Goal: Information Seeking & Learning: Learn about a topic

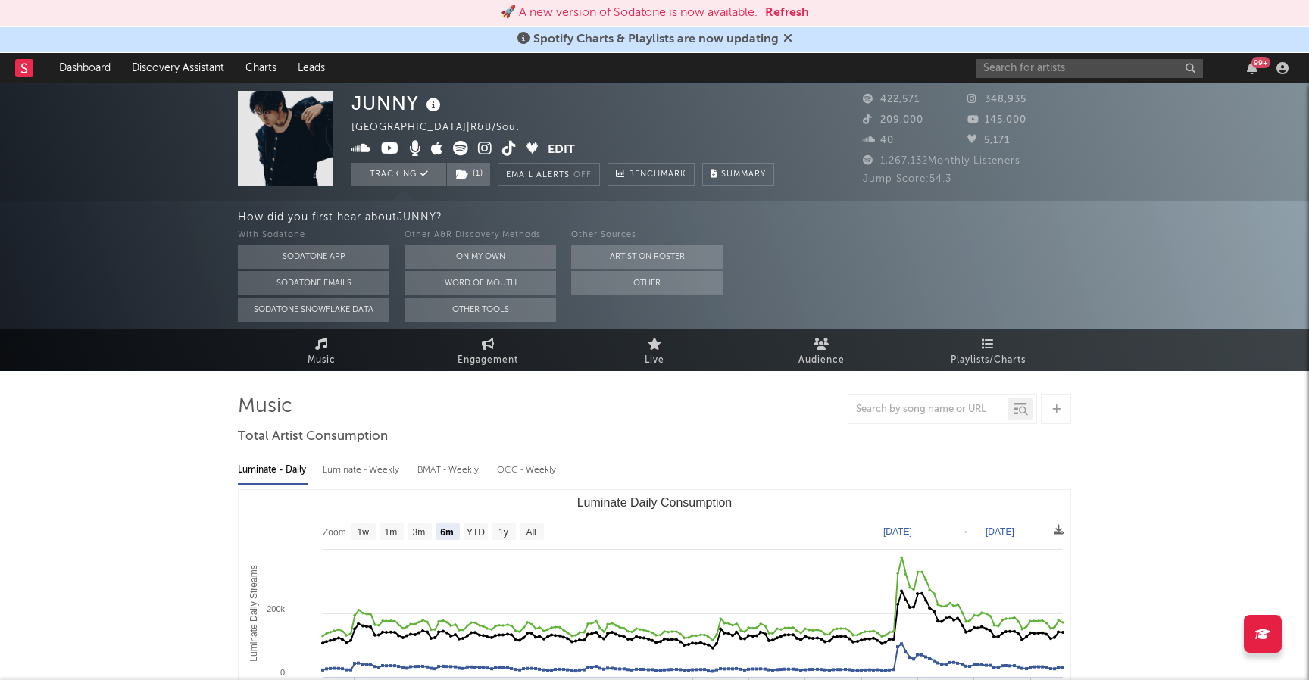
select select "6m"
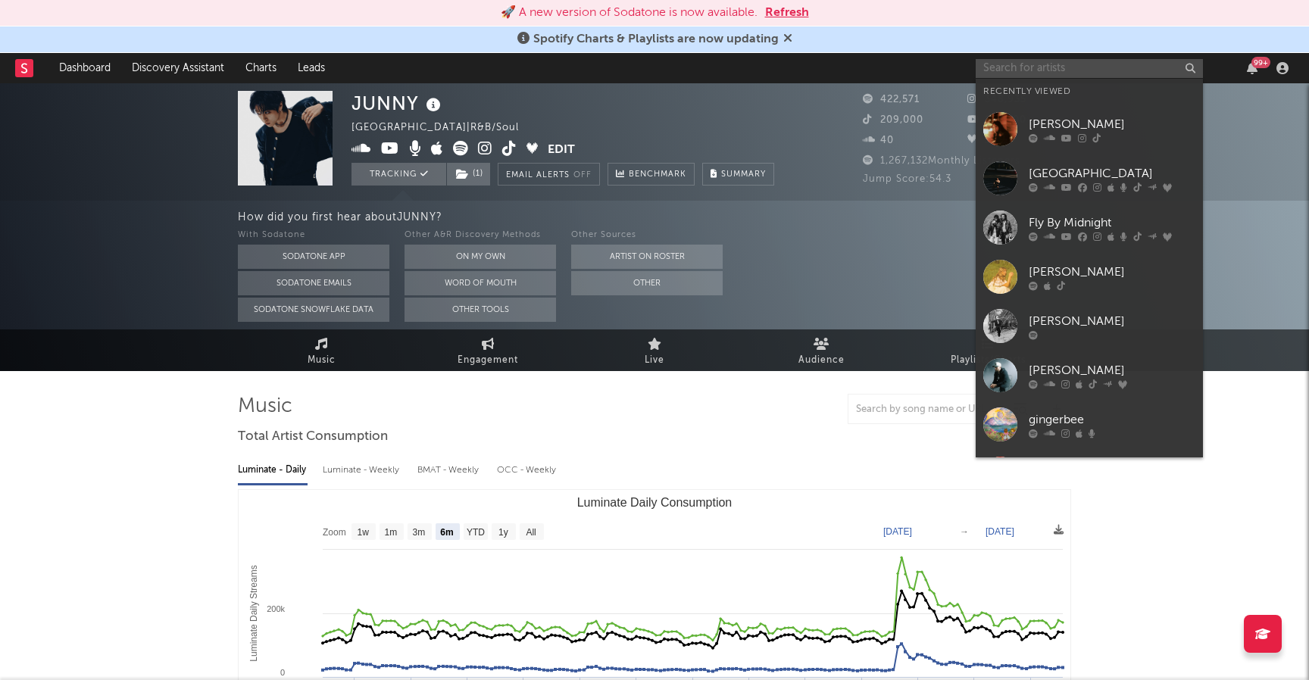
click at [1023, 64] on input "text" at bounding box center [1089, 68] width 227 height 19
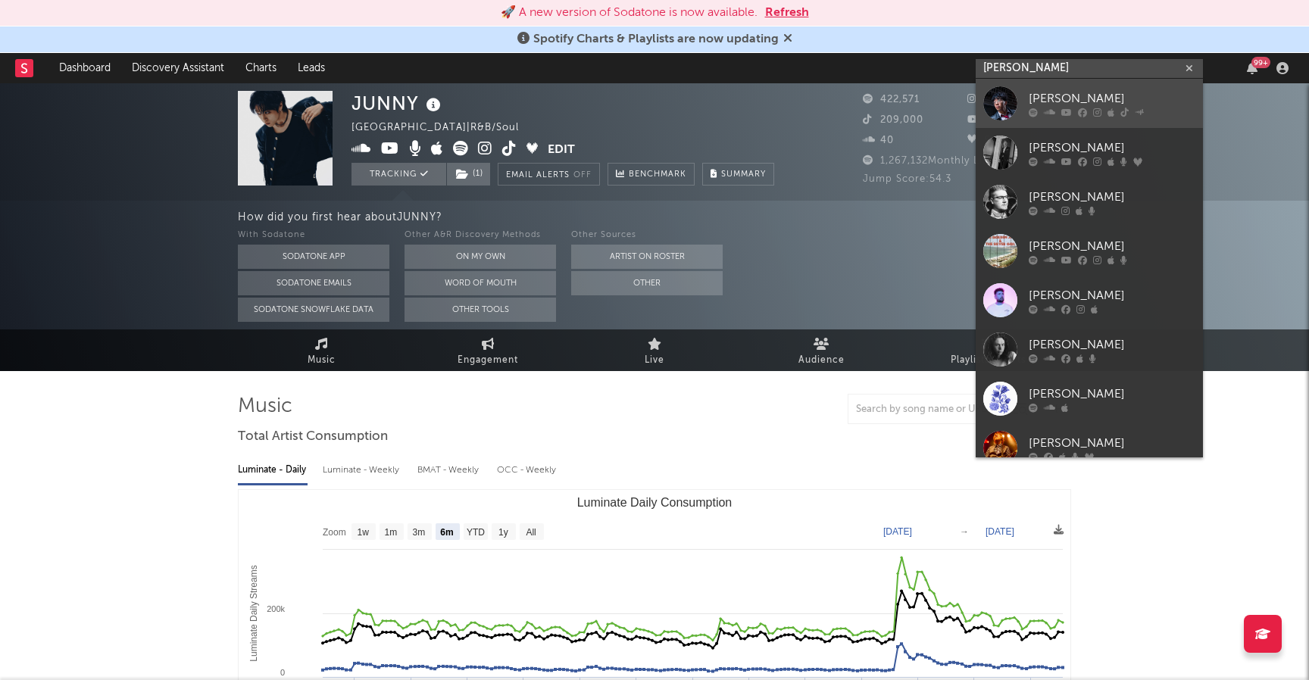
type input "lyle kam"
click at [1064, 95] on div "[PERSON_NAME]" at bounding box center [1112, 98] width 167 height 18
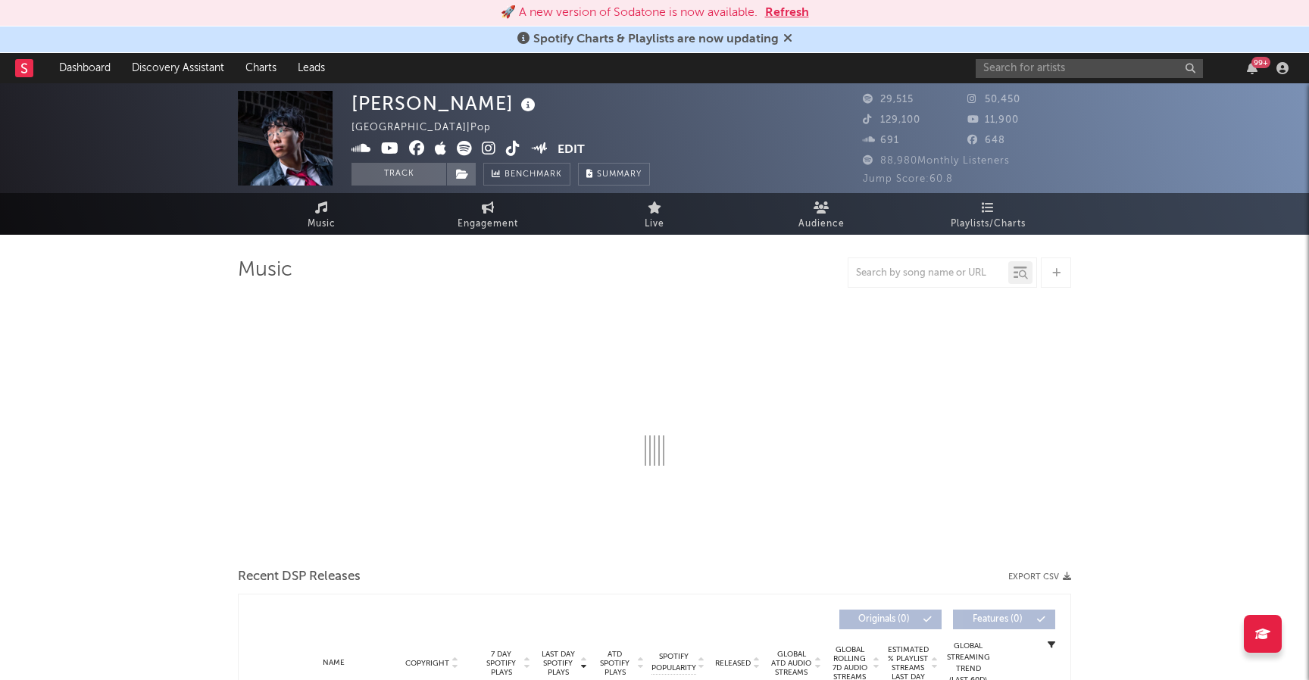
select select "6m"
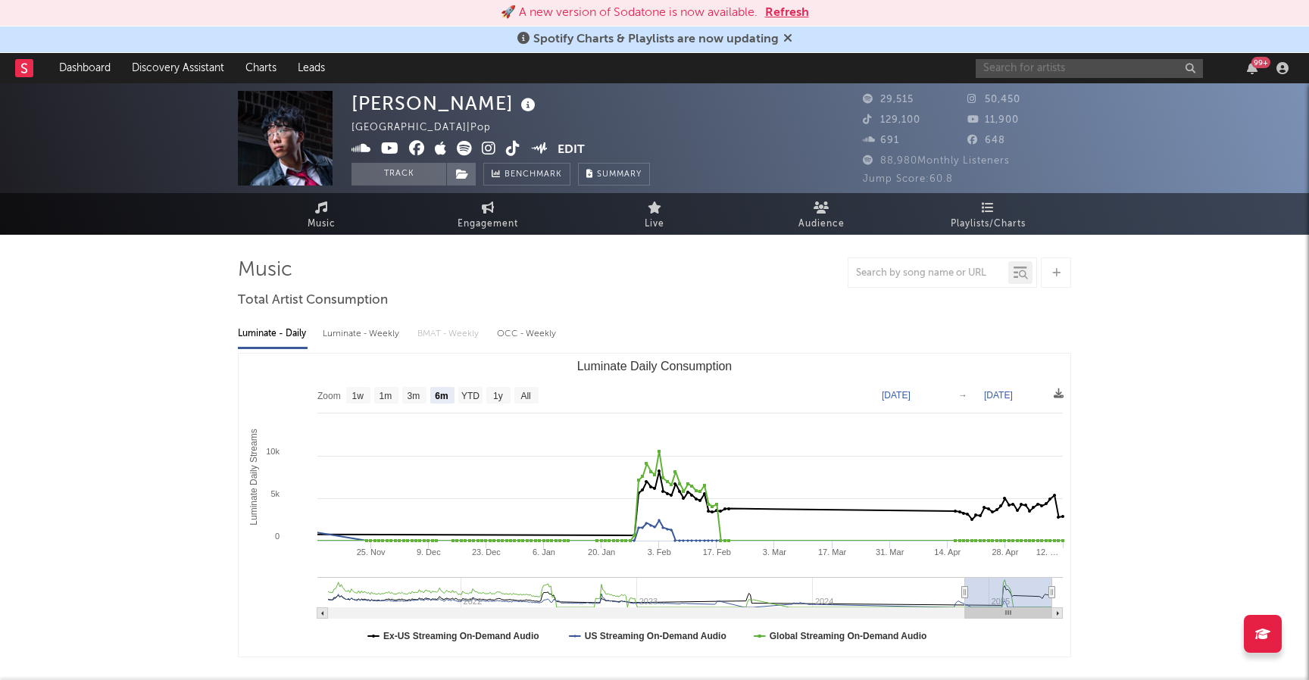
click at [1008, 68] on input "text" at bounding box center [1089, 68] width 227 height 19
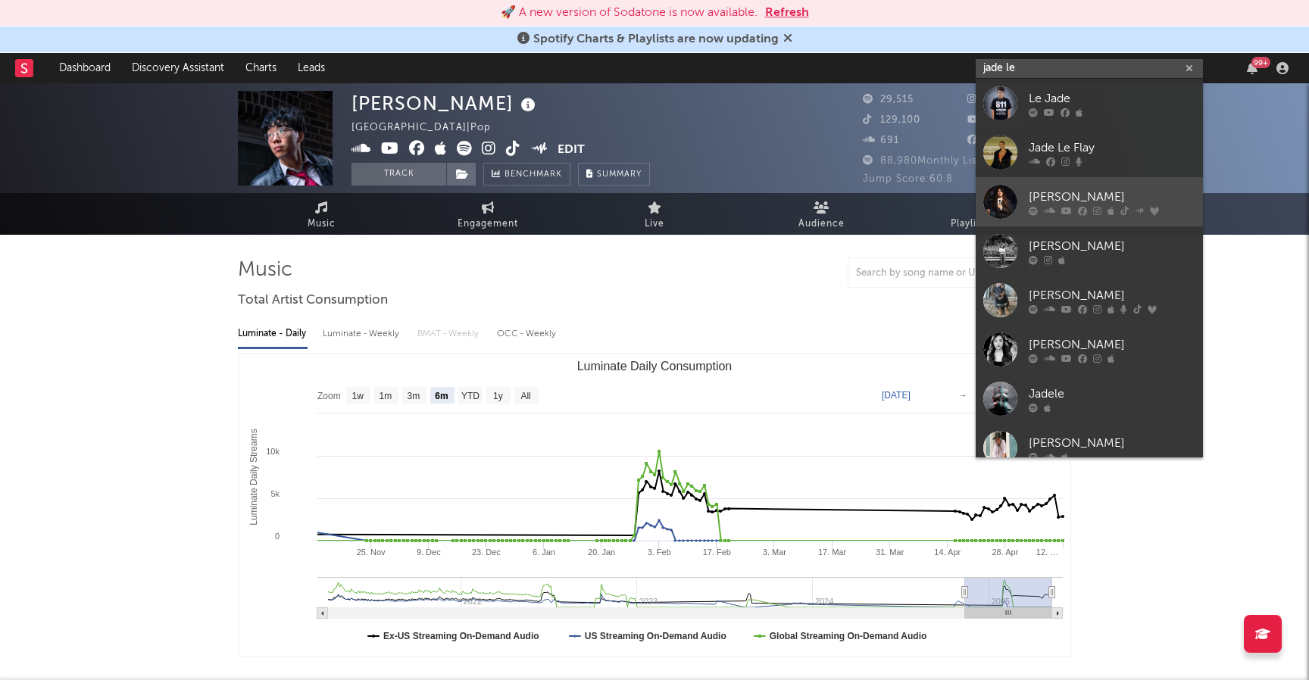
type input "jade le"
click at [1073, 192] on div "Jade LeMac" at bounding box center [1112, 197] width 167 height 18
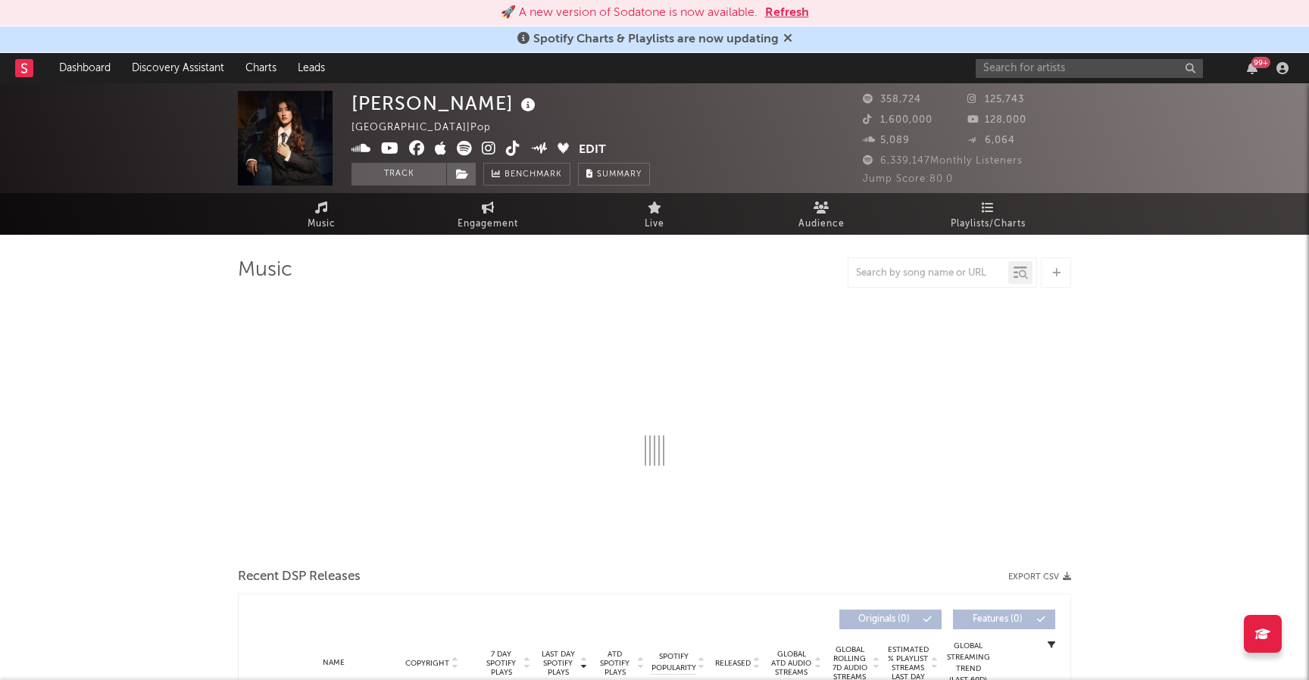
select select "6m"
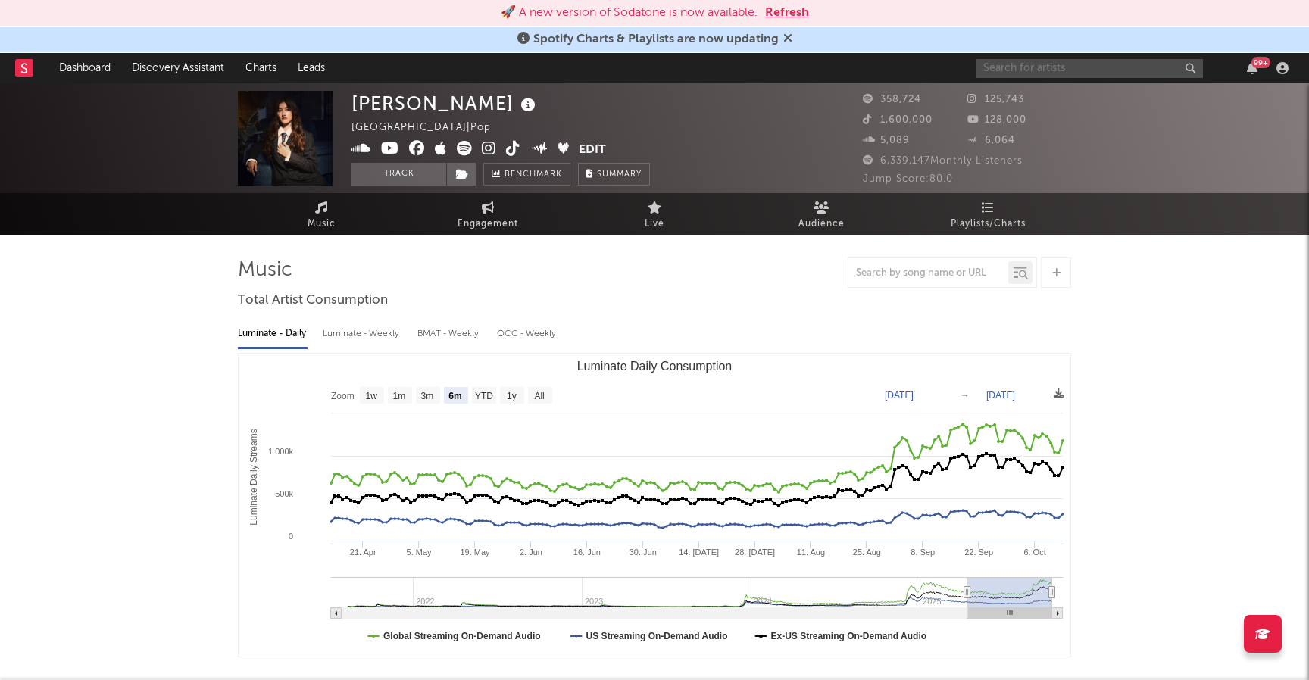
click at [1016, 68] on input "text" at bounding box center [1089, 68] width 227 height 19
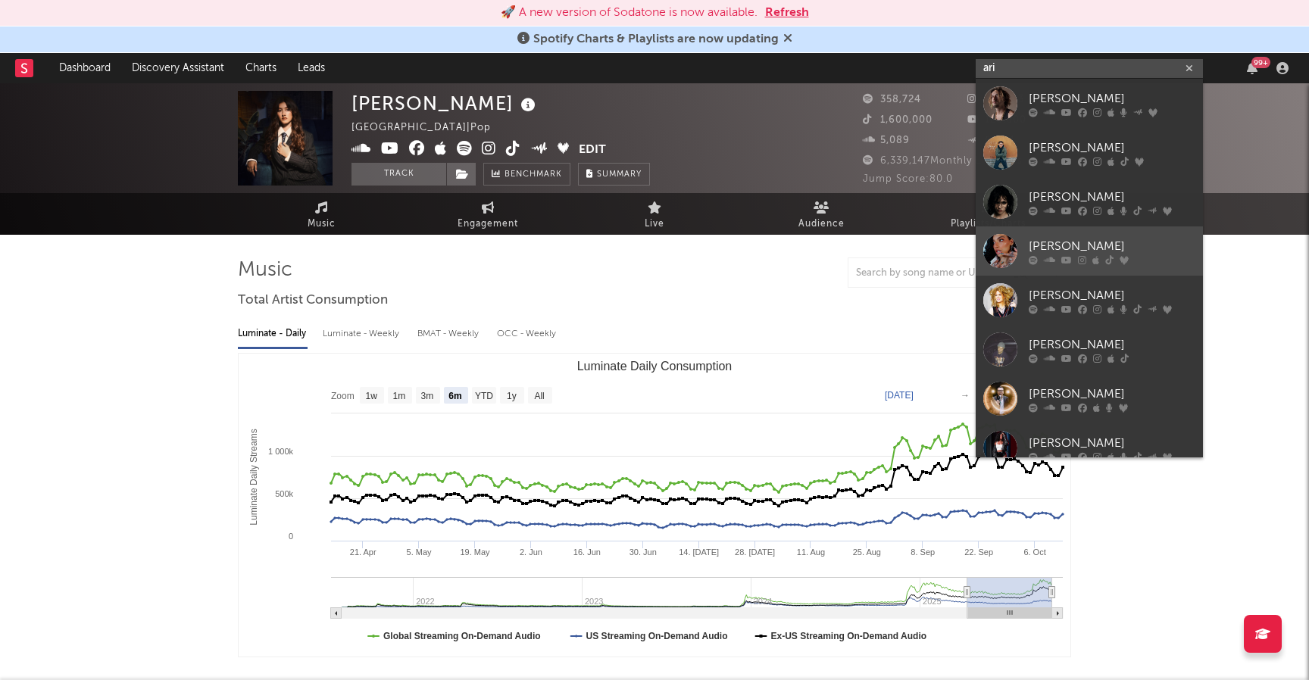
type input "ari"
click at [1064, 237] on div "ari hicks" at bounding box center [1112, 246] width 167 height 18
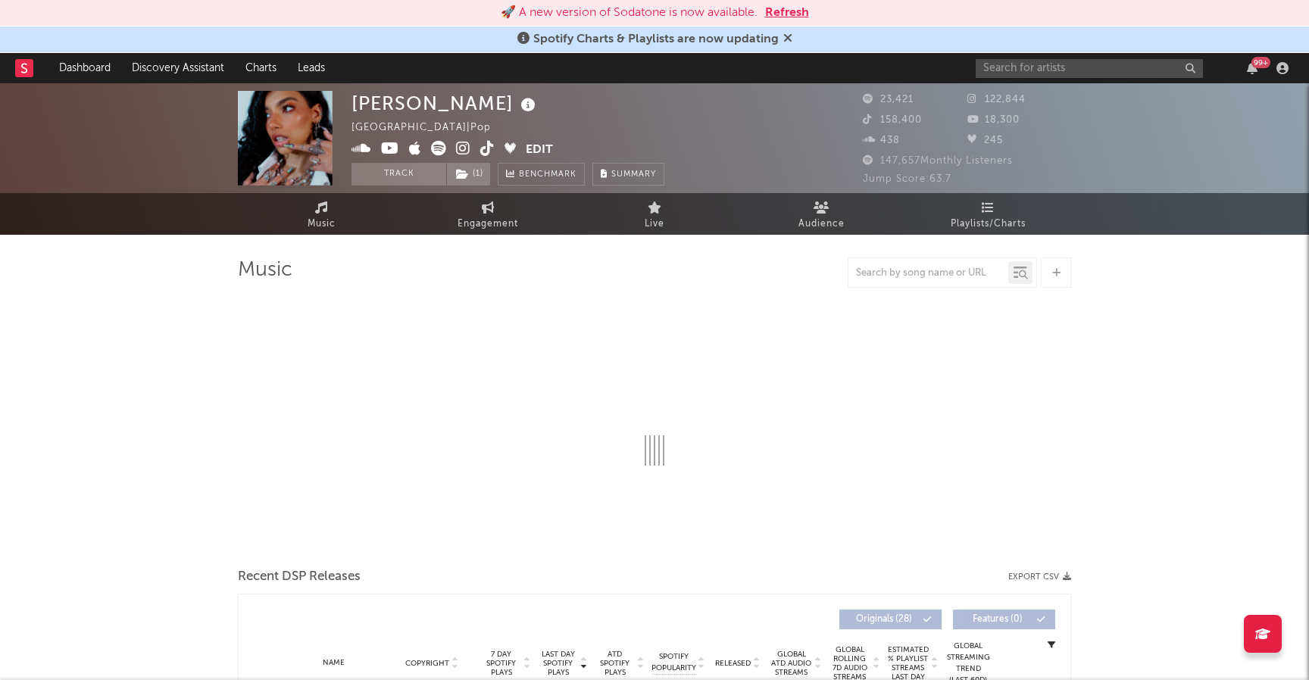
select select "6m"
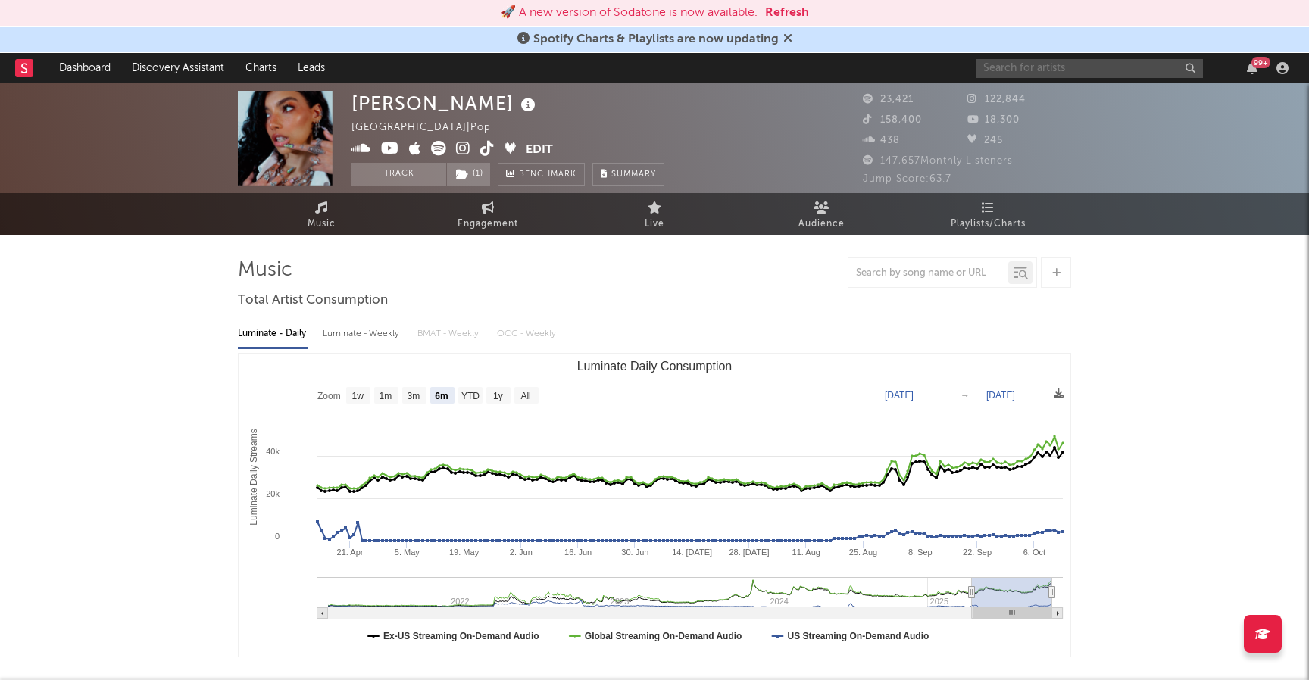
click at [1040, 67] on input "text" at bounding box center [1089, 68] width 227 height 19
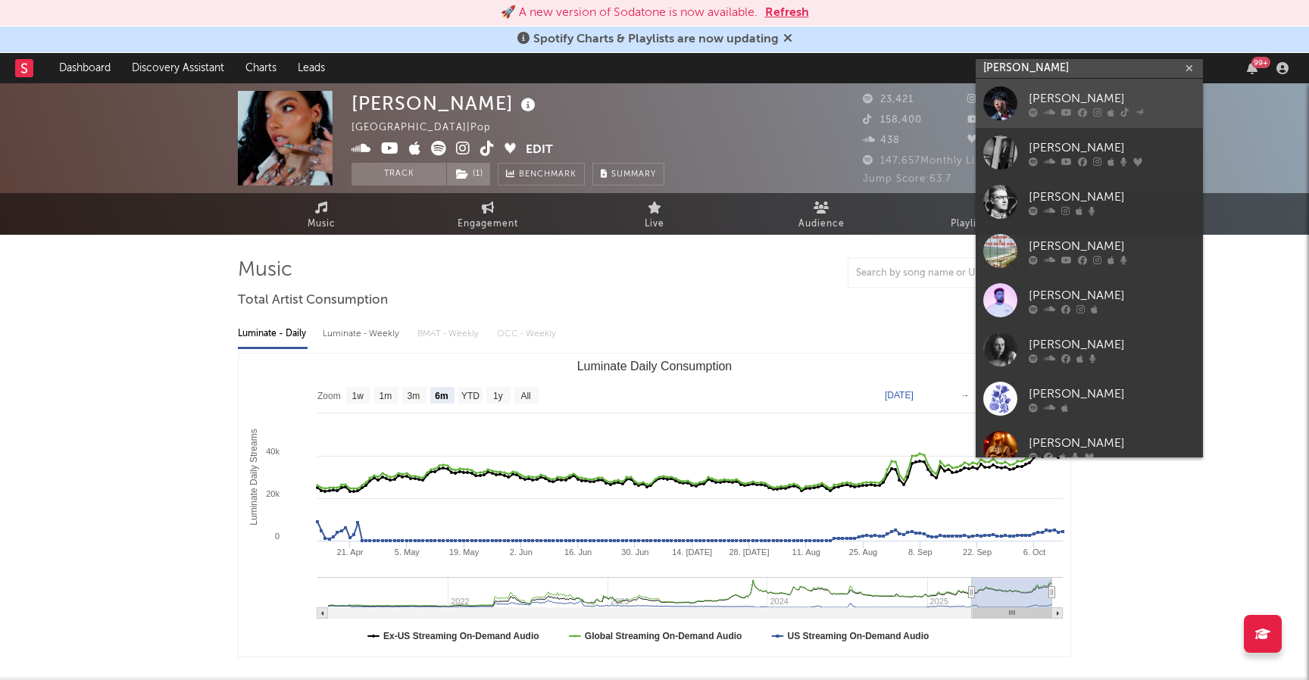
type input "lyle"
click at [1089, 95] on div "[PERSON_NAME]" at bounding box center [1112, 98] width 167 height 18
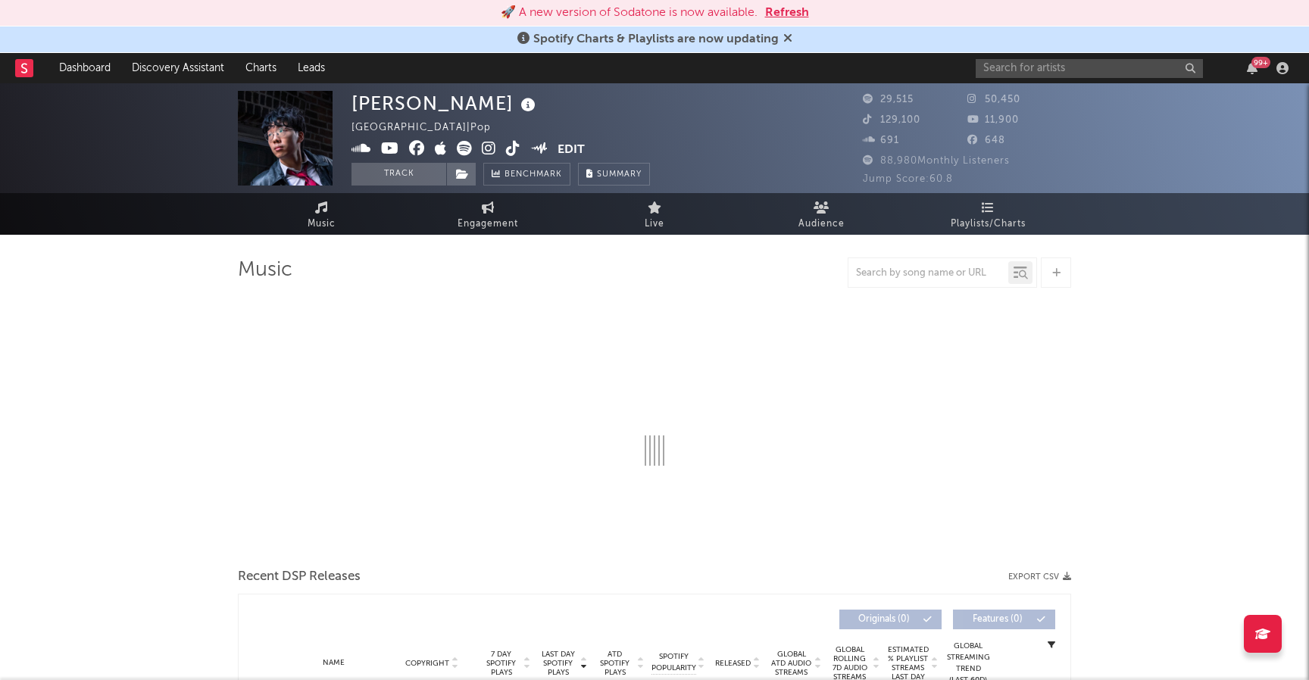
select select "6m"
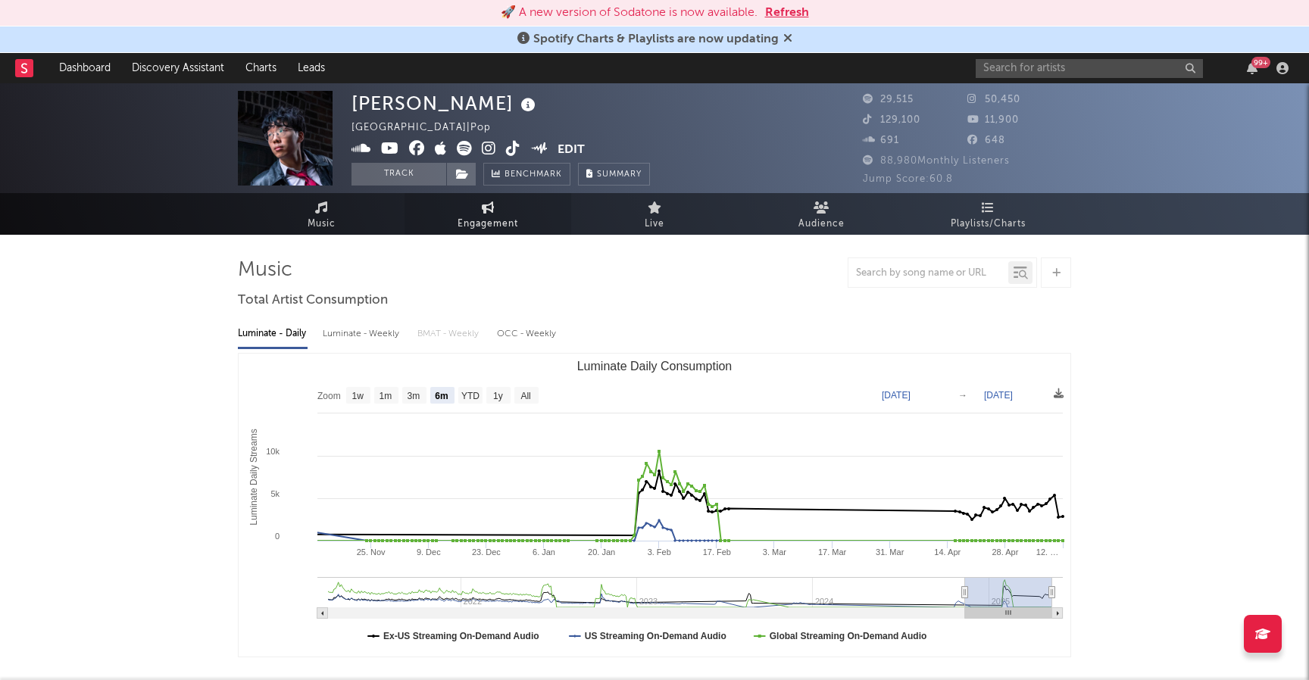
click at [489, 215] on span "Engagement" at bounding box center [488, 224] width 61 height 18
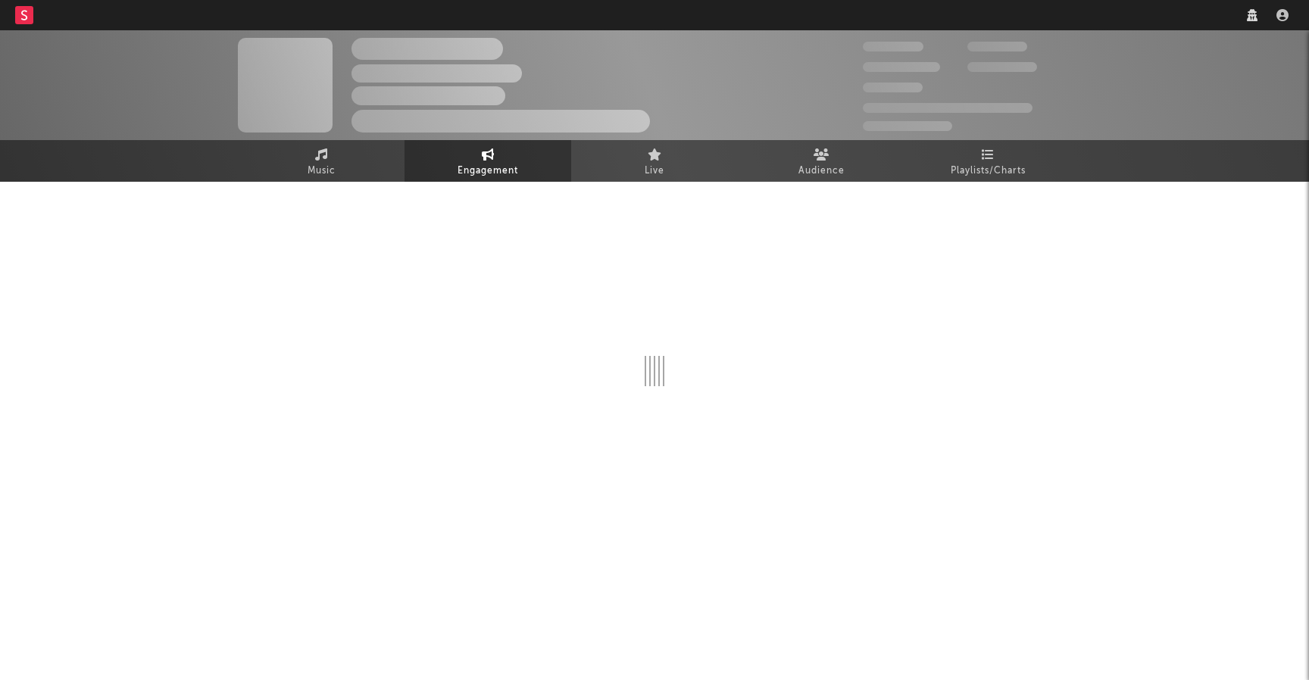
select select "1w"
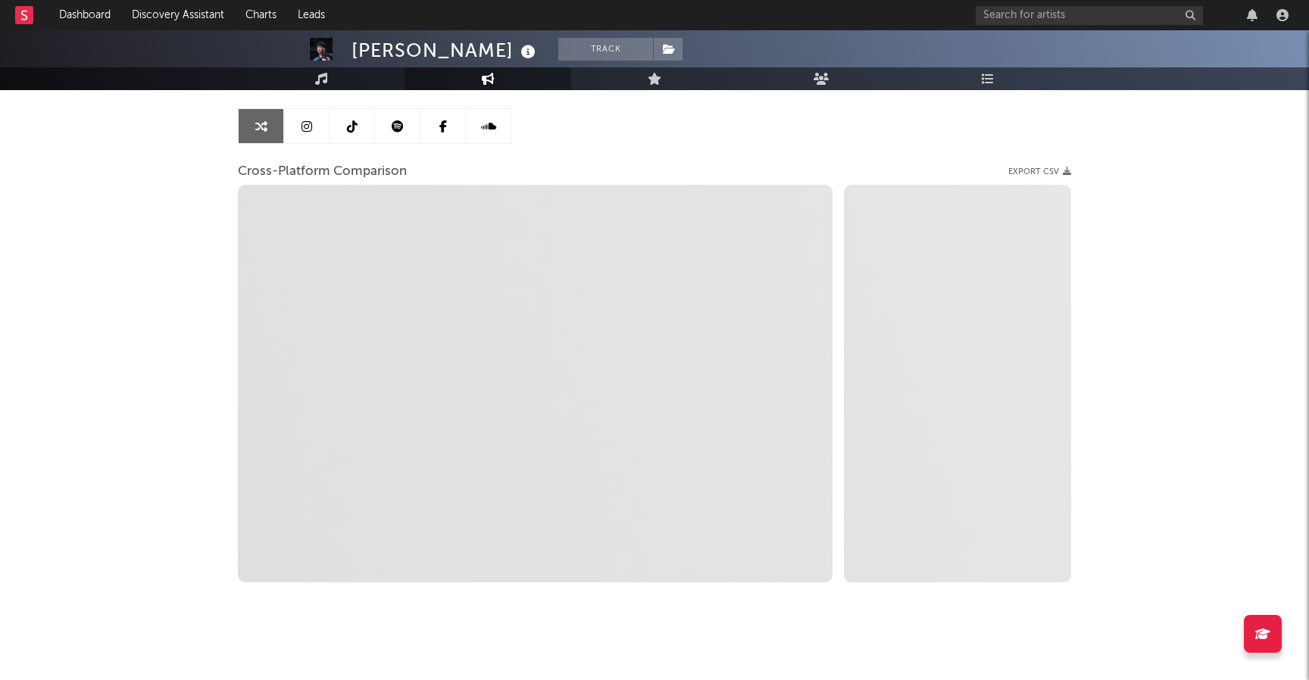
scroll to position [139, 0]
select select "1m"
